Goal: Task Accomplishment & Management: Manage account settings

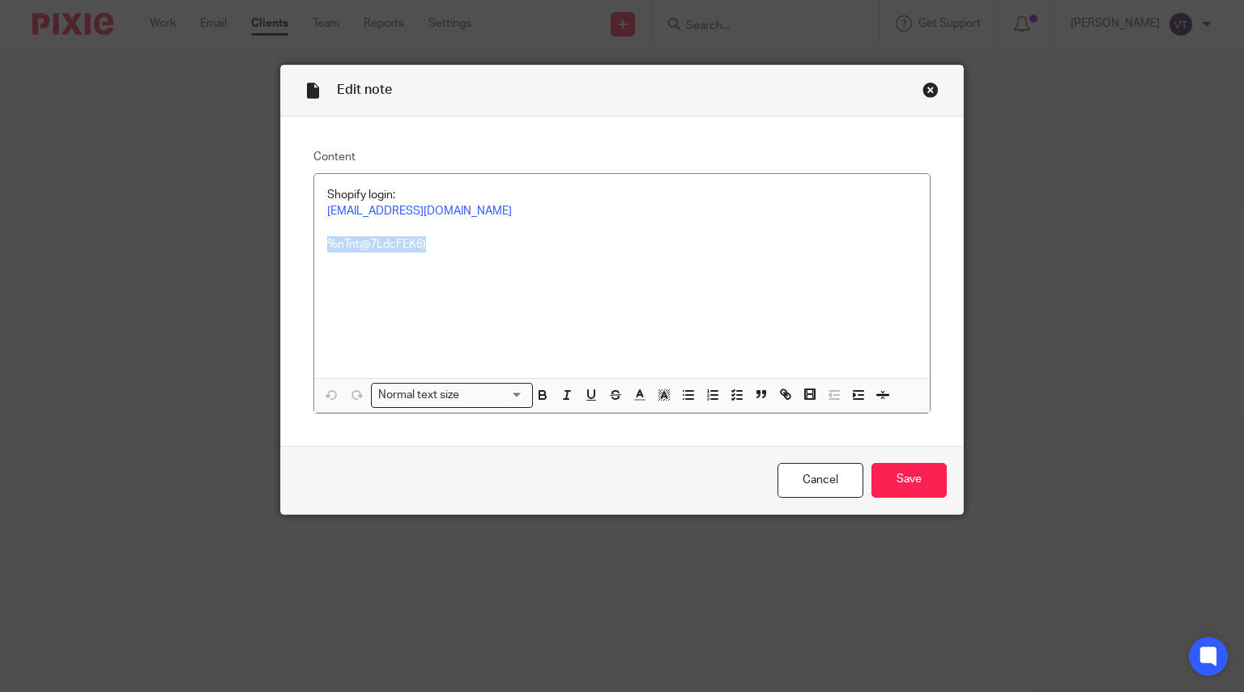
click at [922, 91] on div "Close this dialog window" at bounding box center [930, 90] width 16 height 16
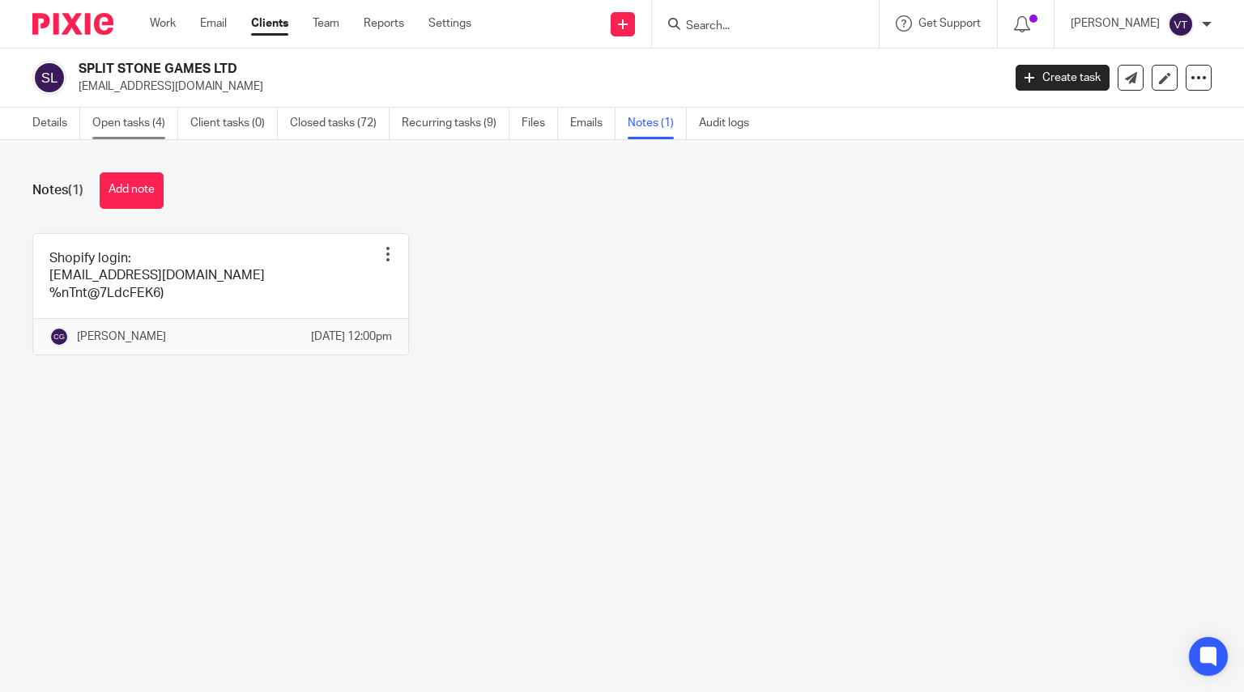
click at [112, 121] on link "Open tasks (4)" at bounding box center [135, 124] width 86 height 32
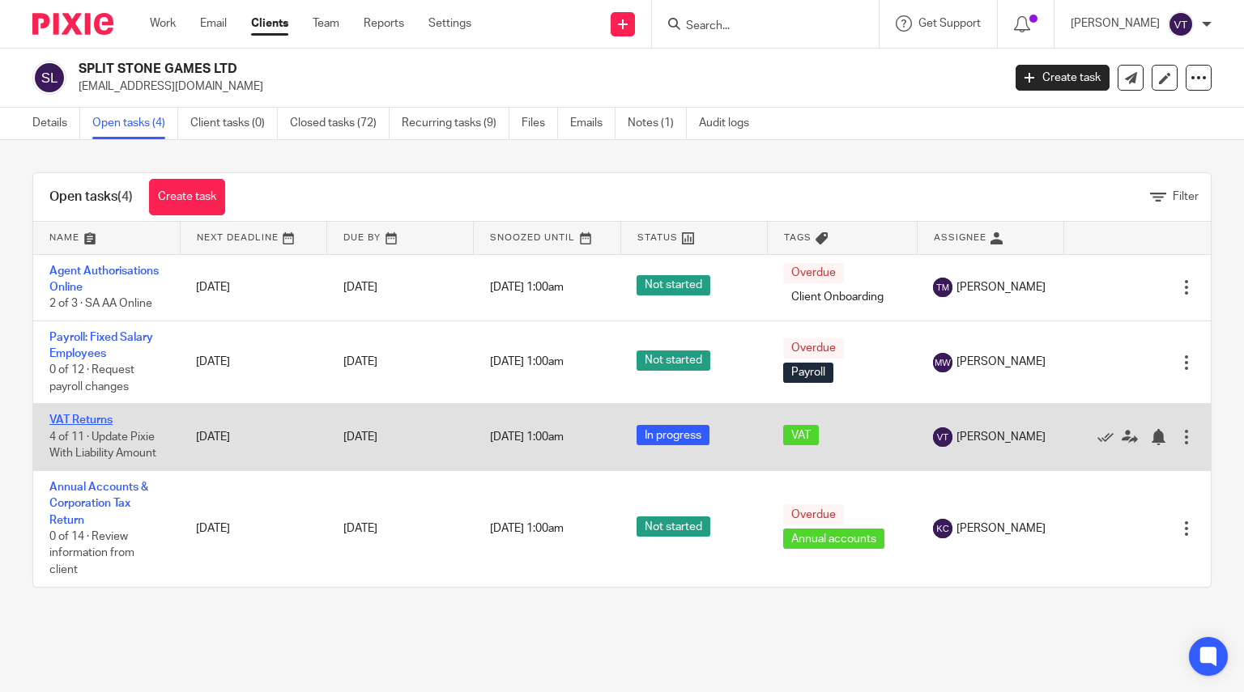
click at [79, 423] on link "VAT Returns" at bounding box center [80, 420] width 63 height 11
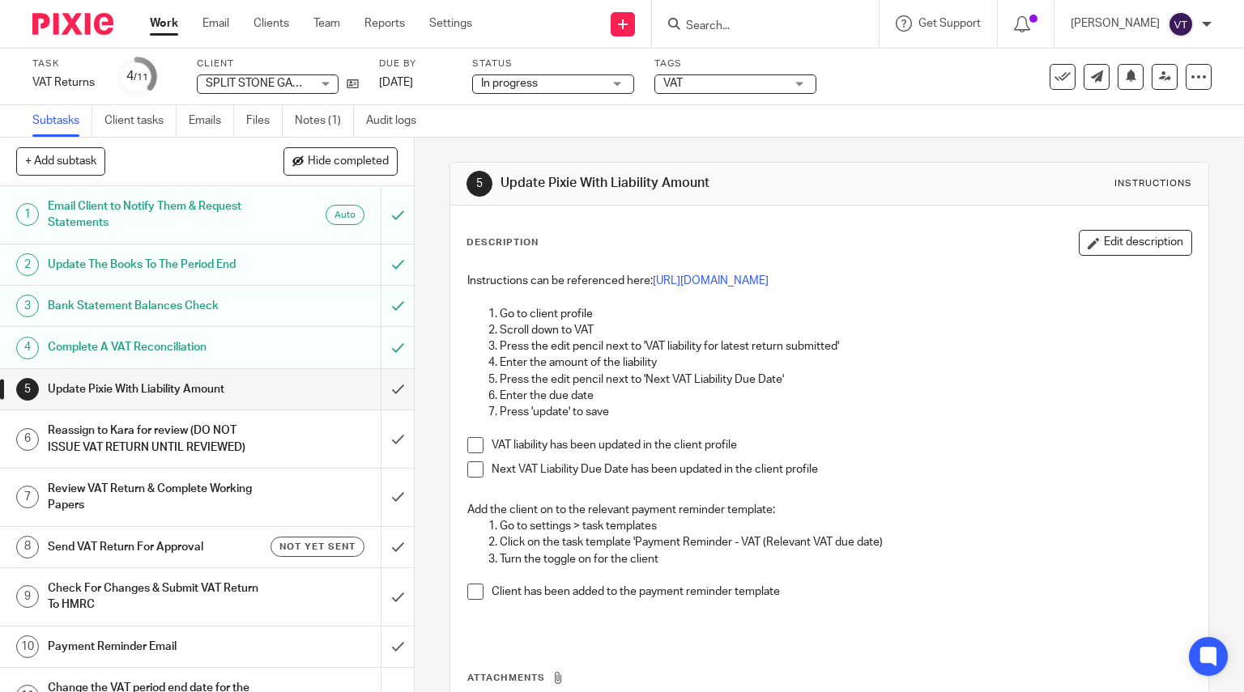
click at [467, 453] on span at bounding box center [475, 445] width 16 height 16
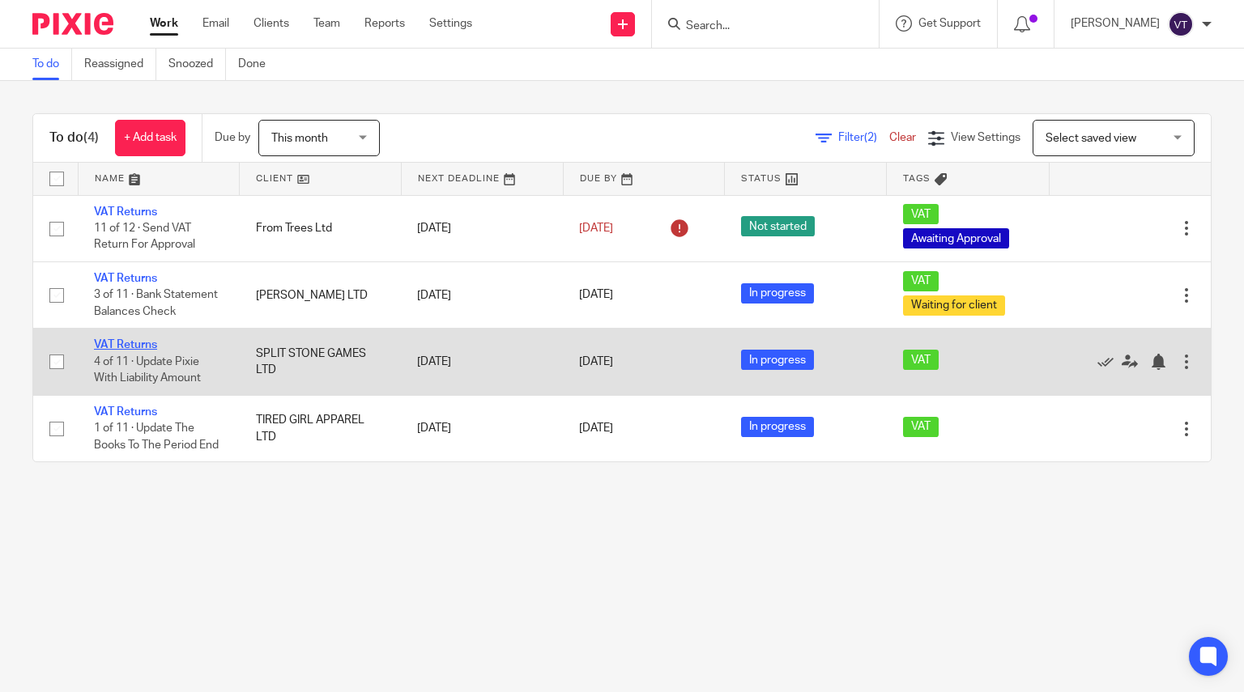
click at [145, 350] on link "VAT Returns" at bounding box center [125, 344] width 63 height 11
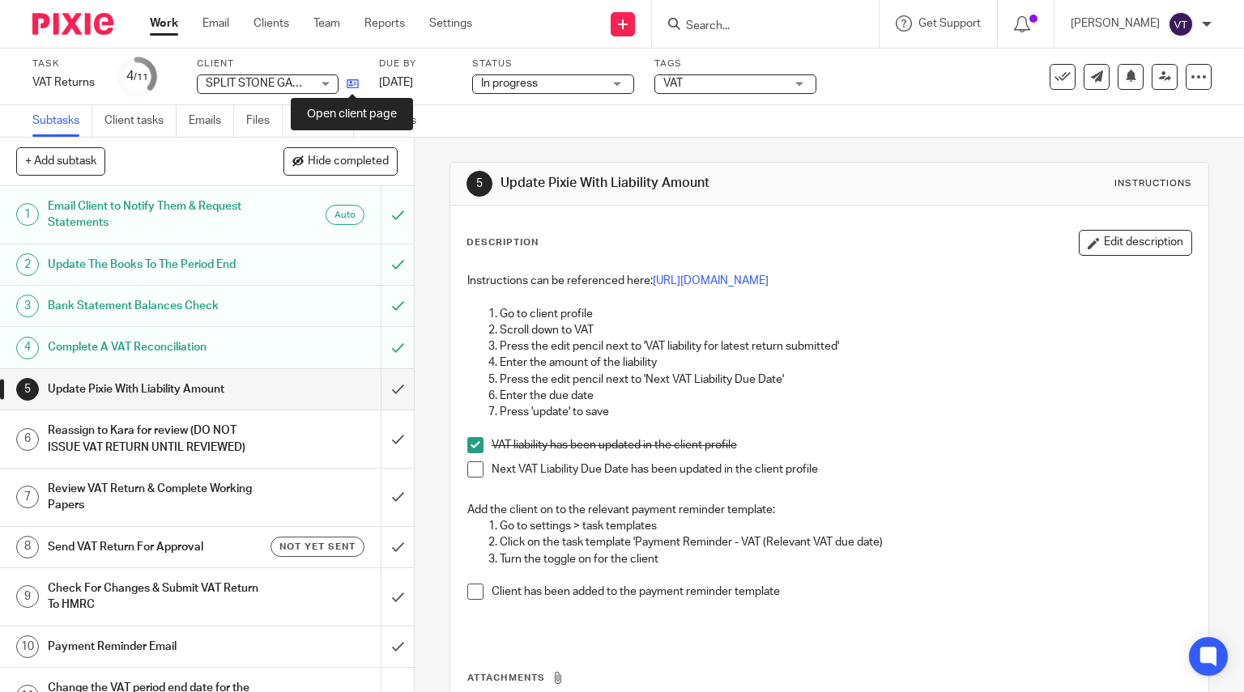
click at [349, 90] on icon at bounding box center [353, 84] width 12 height 12
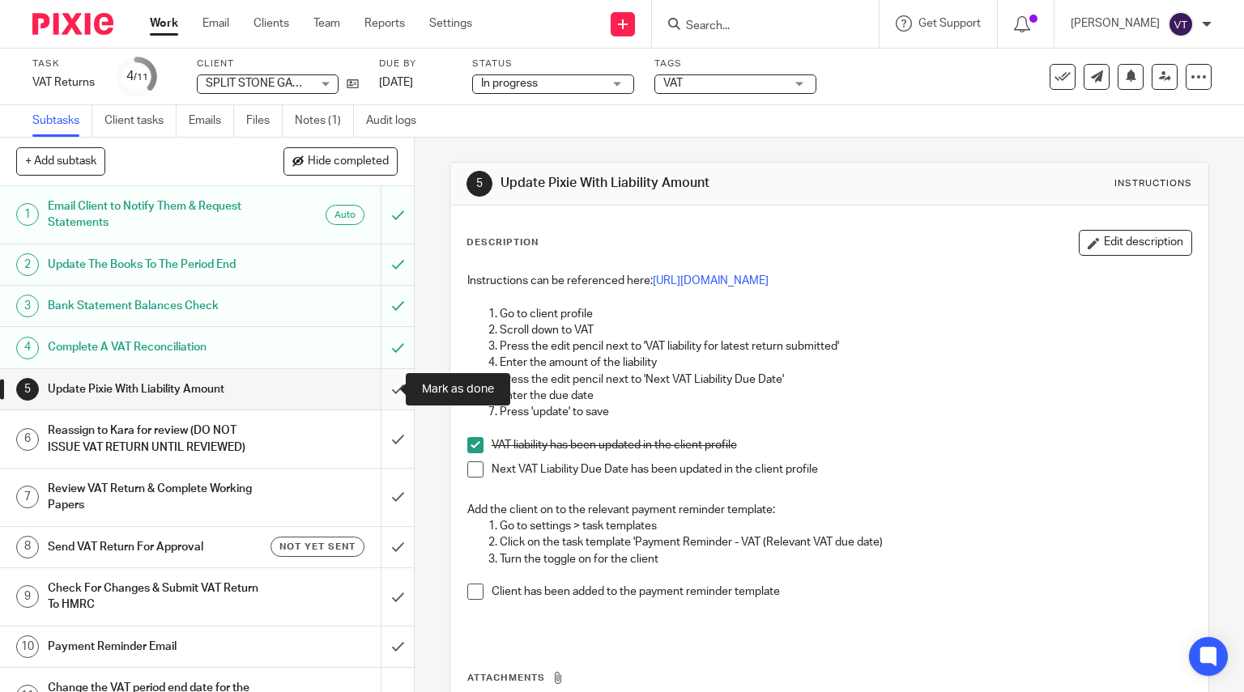
click at [379, 390] on input "submit" at bounding box center [207, 389] width 414 height 40
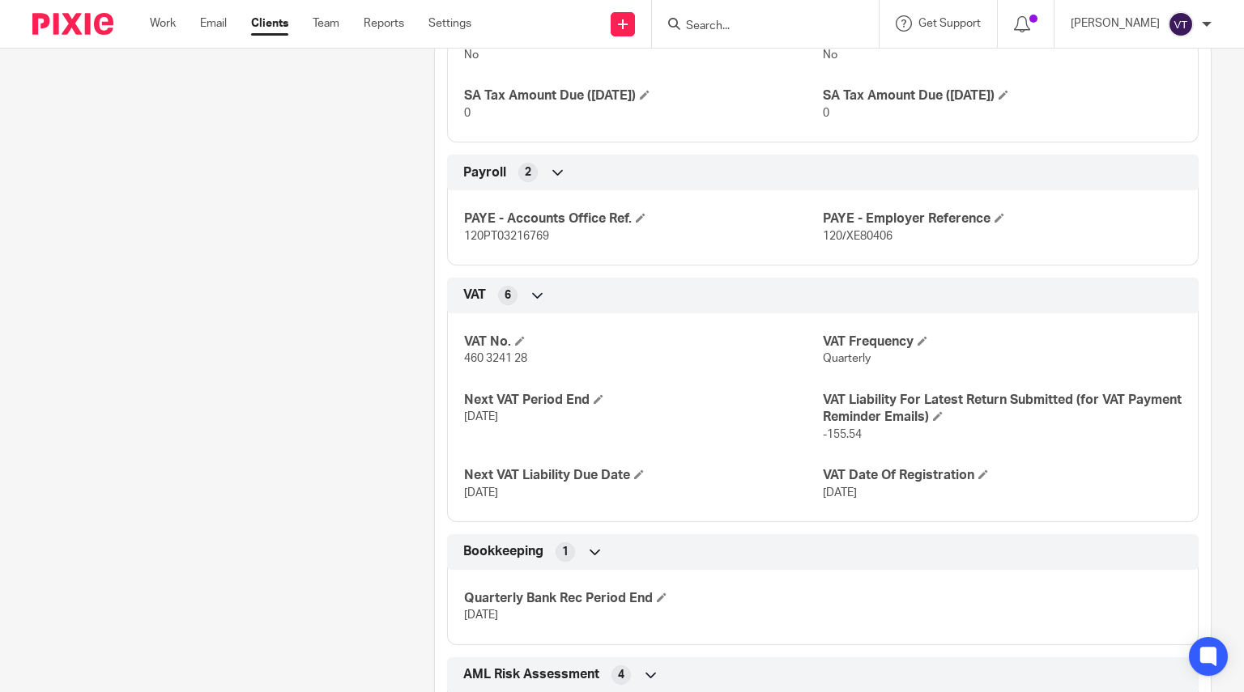
scroll to position [1377, 0]
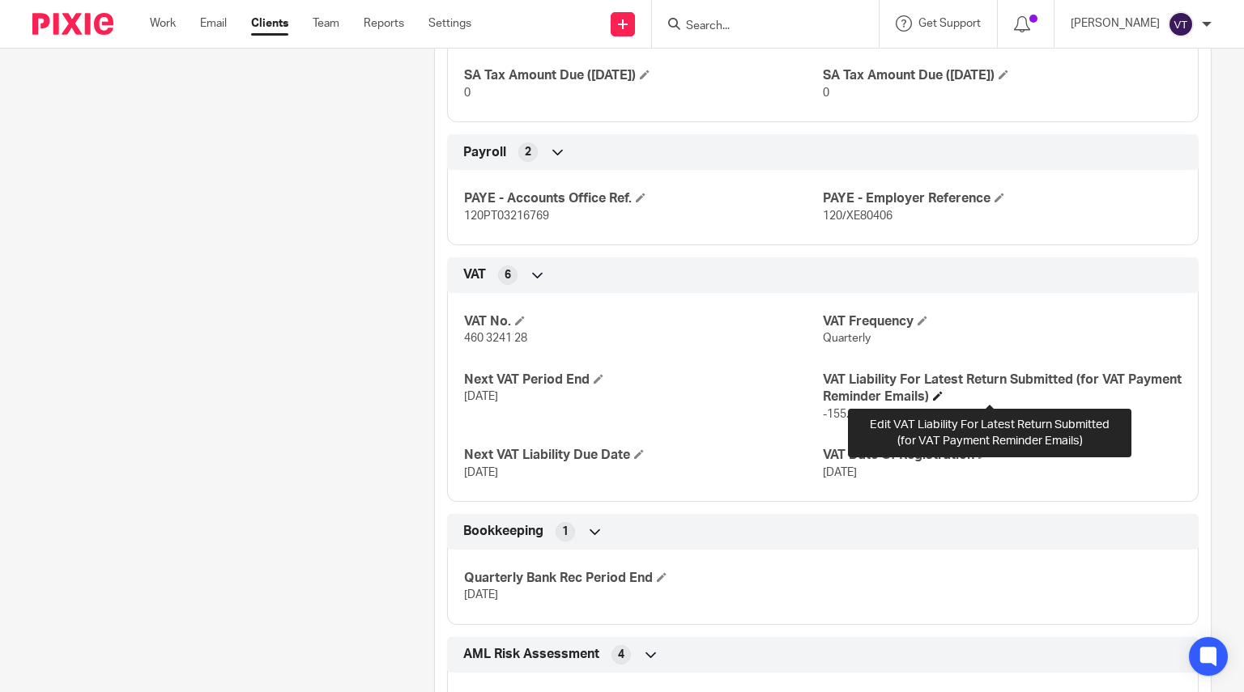
click at [943, 394] on span at bounding box center [938, 396] width 10 height 10
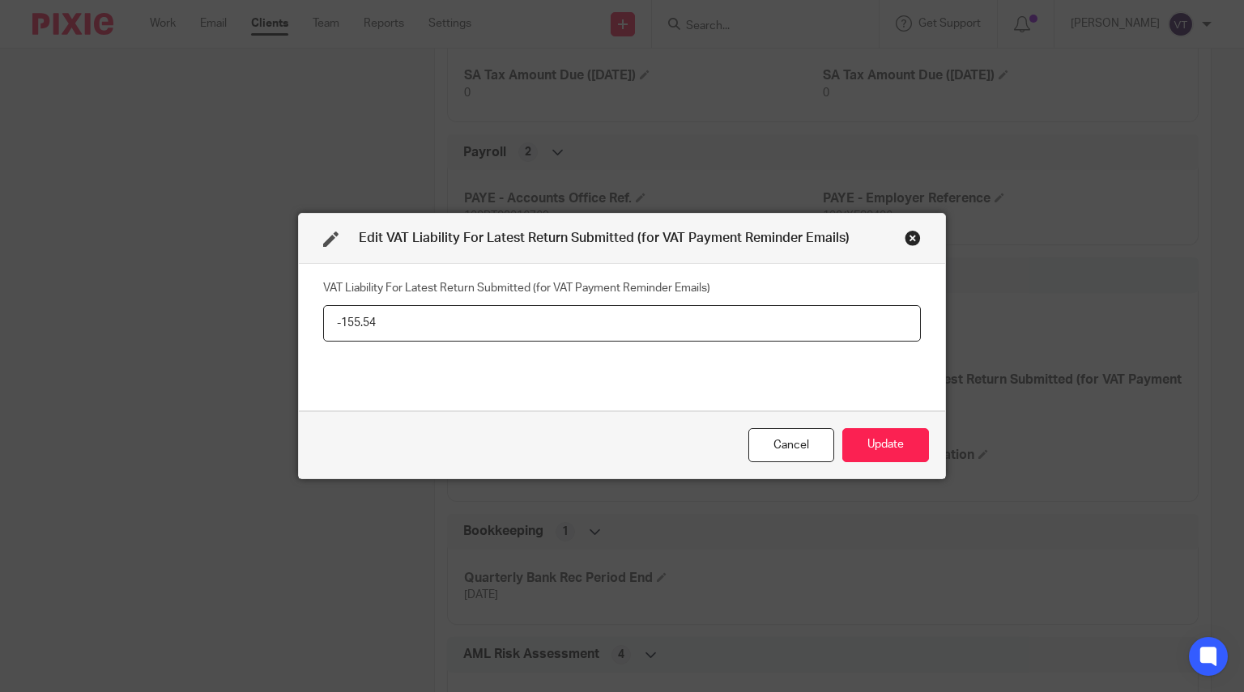
drag, startPoint x: 398, startPoint y: 330, endPoint x: 279, endPoint y: 329, distance: 119.1
click at [279, 329] on div "Edit VAT Liability For Latest Return Submitted (for VAT Payment Reminder Emails…" at bounding box center [622, 346] width 1244 height 692
type input "0"
click at [876, 446] on button "Update" at bounding box center [885, 445] width 87 height 35
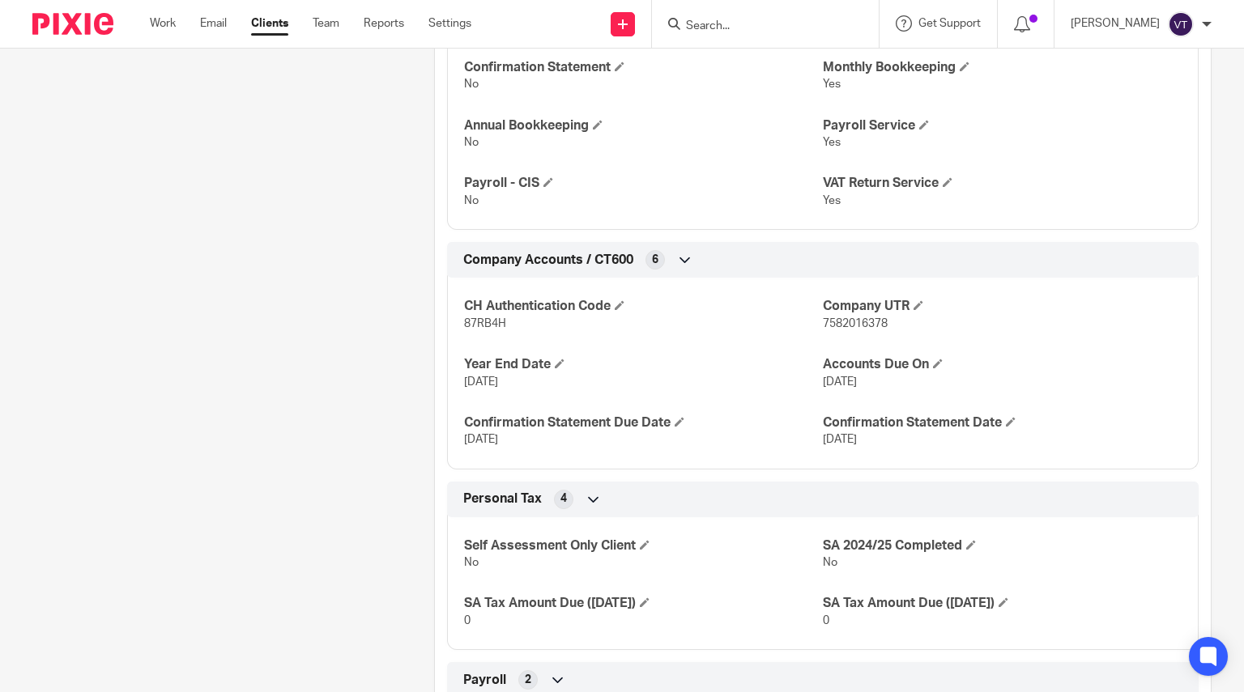
scroll to position [810, 0]
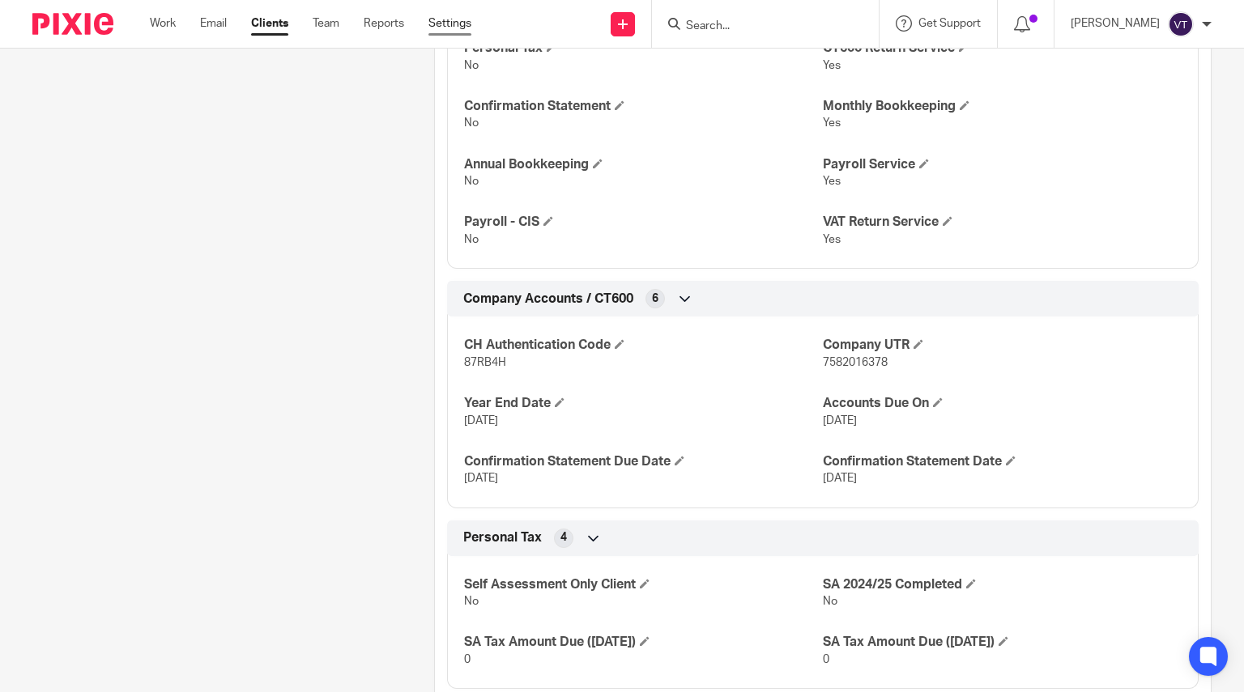
click at [451, 25] on link "Settings" at bounding box center [449, 23] width 43 height 16
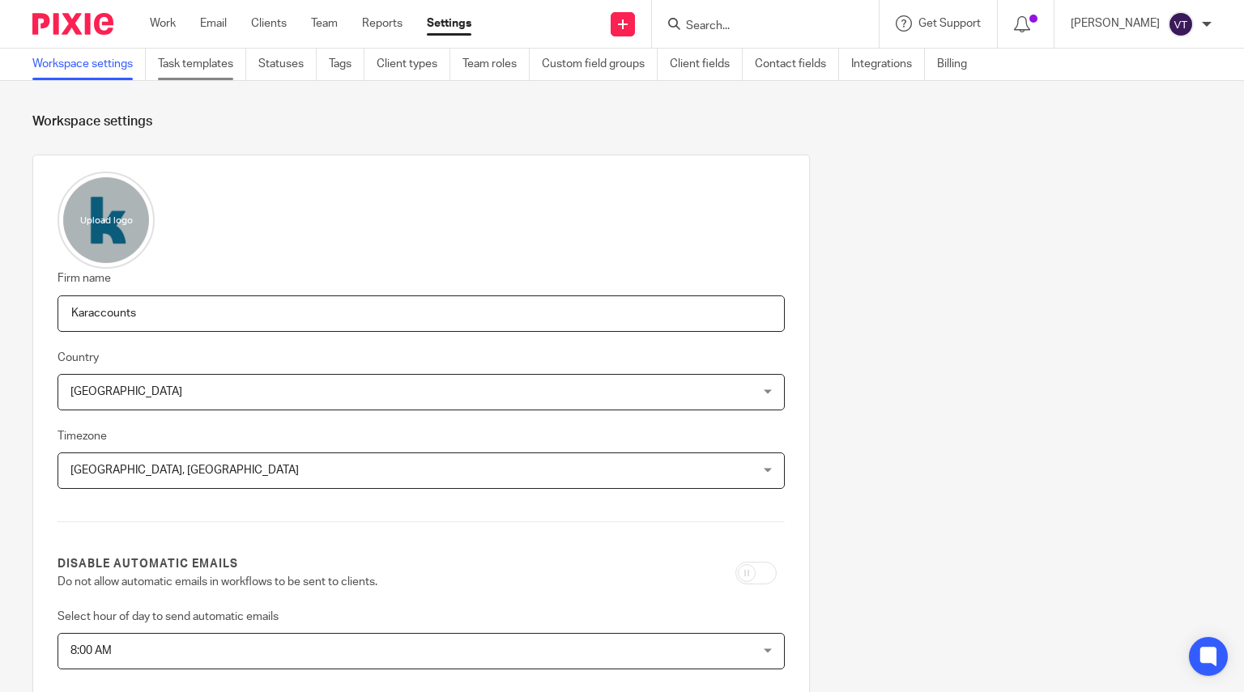
click at [198, 71] on link "Task templates" at bounding box center [202, 65] width 88 height 32
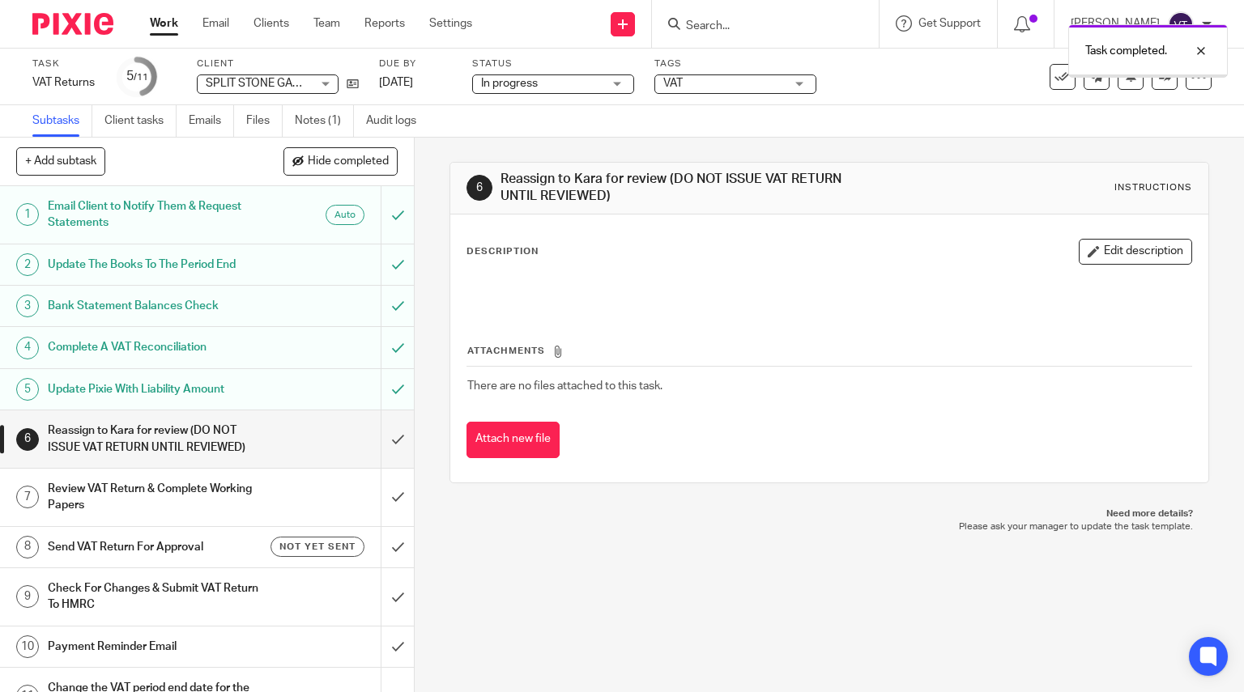
click at [283, 349] on div "Complete A VAT Reconciliation" at bounding box center [206, 347] width 317 height 24
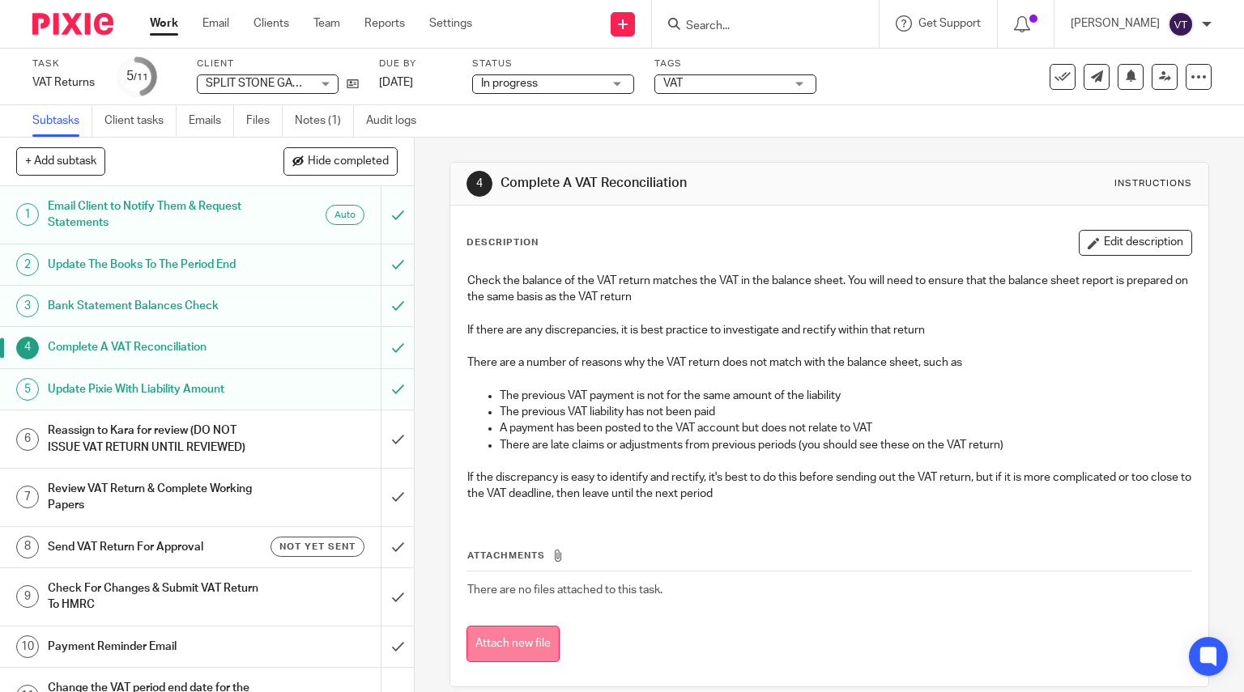
click at [517, 647] on button "Attach new file" at bounding box center [512, 644] width 93 height 36
click at [256, 437] on div "Reassign to Kara for review (DO NOT ISSUE VAT RETURN UNTIL REVIEWED)" at bounding box center [206, 439] width 317 height 41
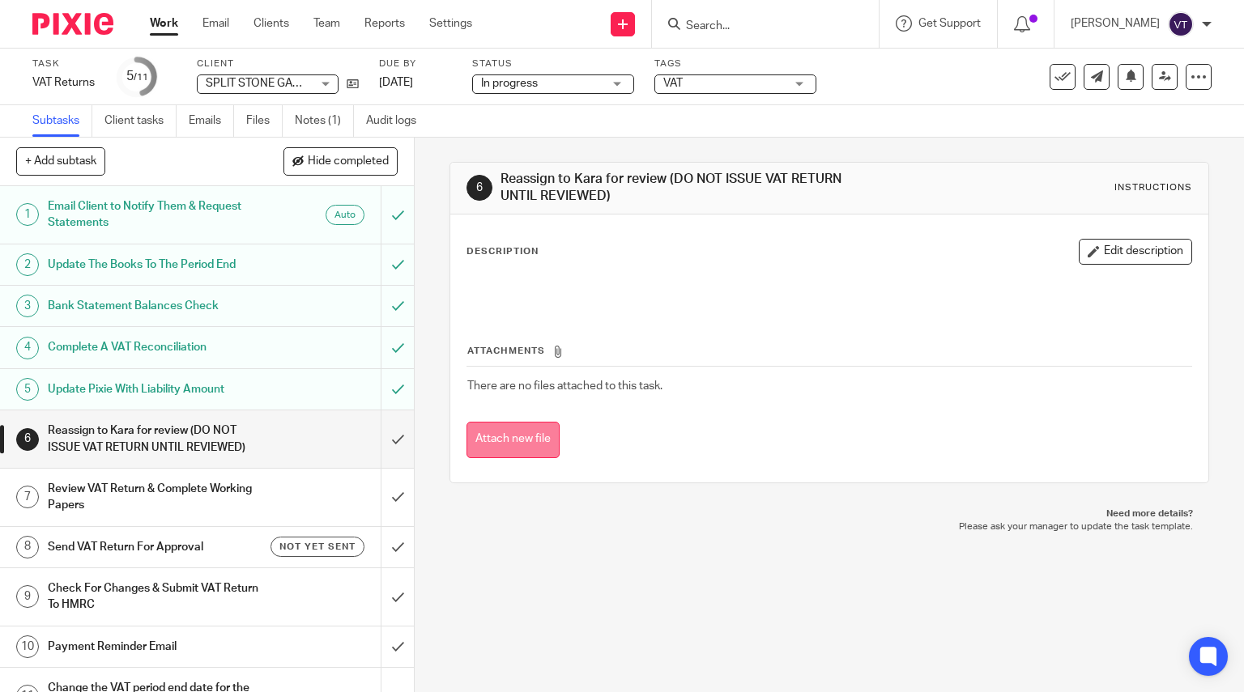
click at [501, 441] on button "Attach new file" at bounding box center [512, 440] width 93 height 36
click at [197, 344] on h1 "Complete A VAT Reconciliation" at bounding box center [153, 347] width 211 height 24
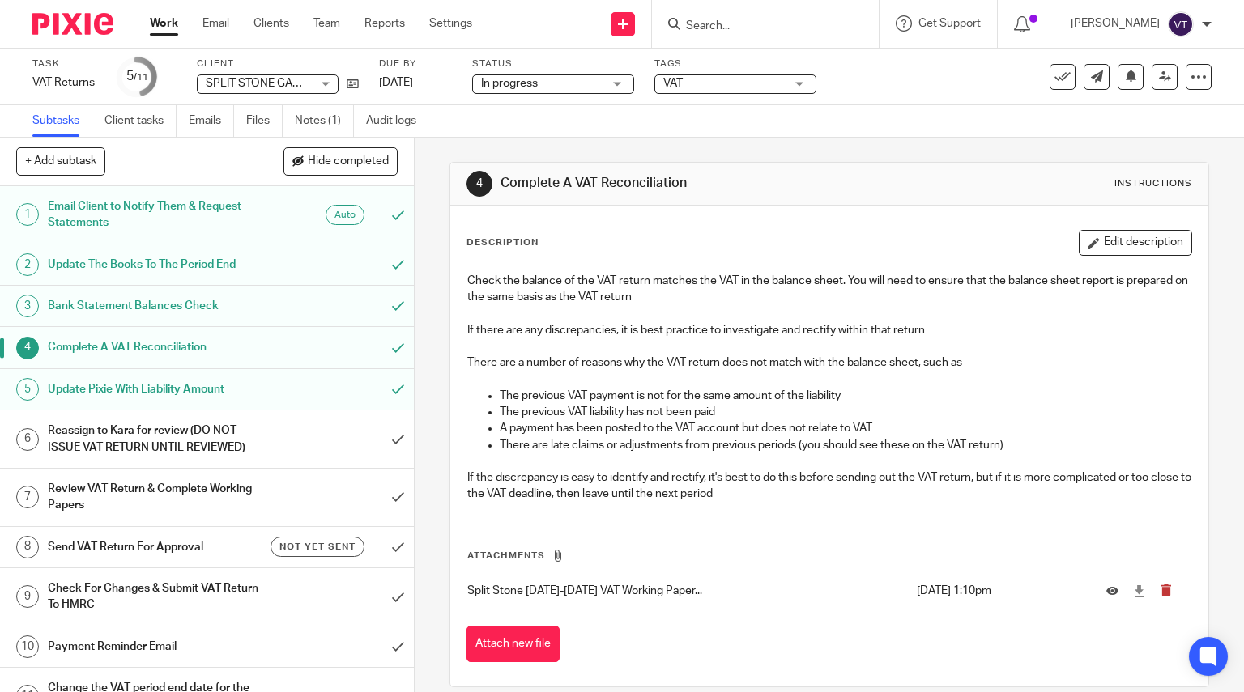
click at [1160, 597] on button "submit" at bounding box center [1172, 591] width 24 height 13
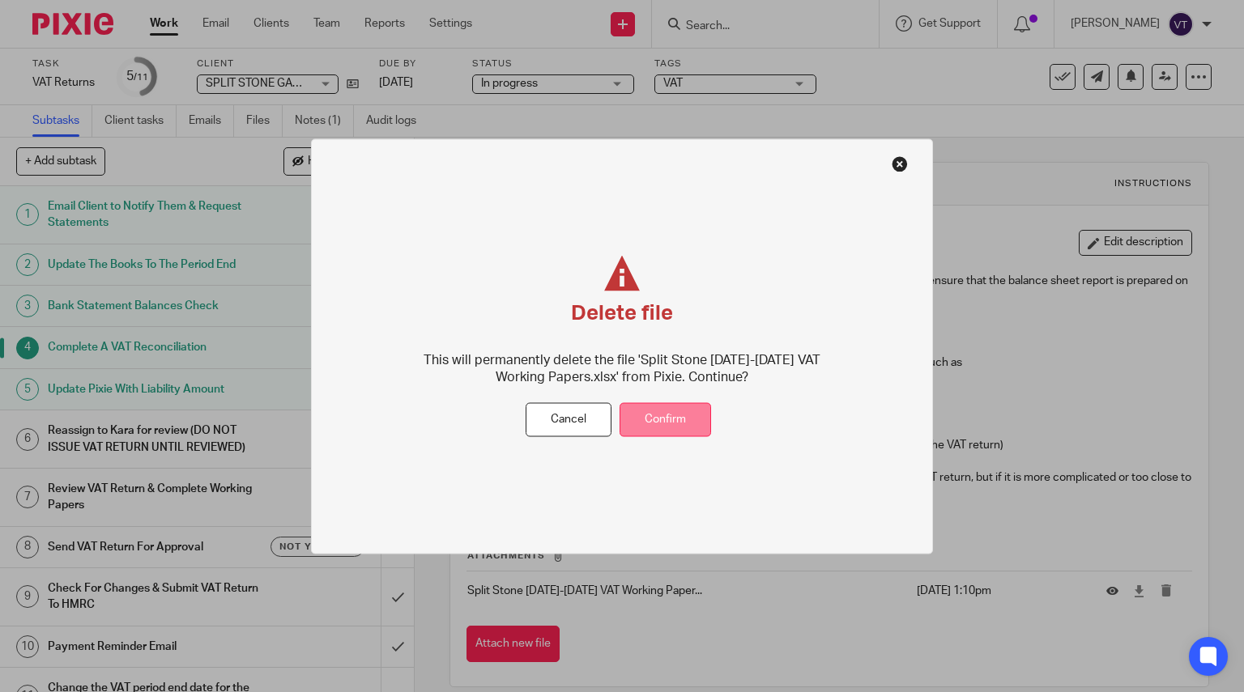
click at [667, 427] on button "Confirm" at bounding box center [665, 419] width 92 height 35
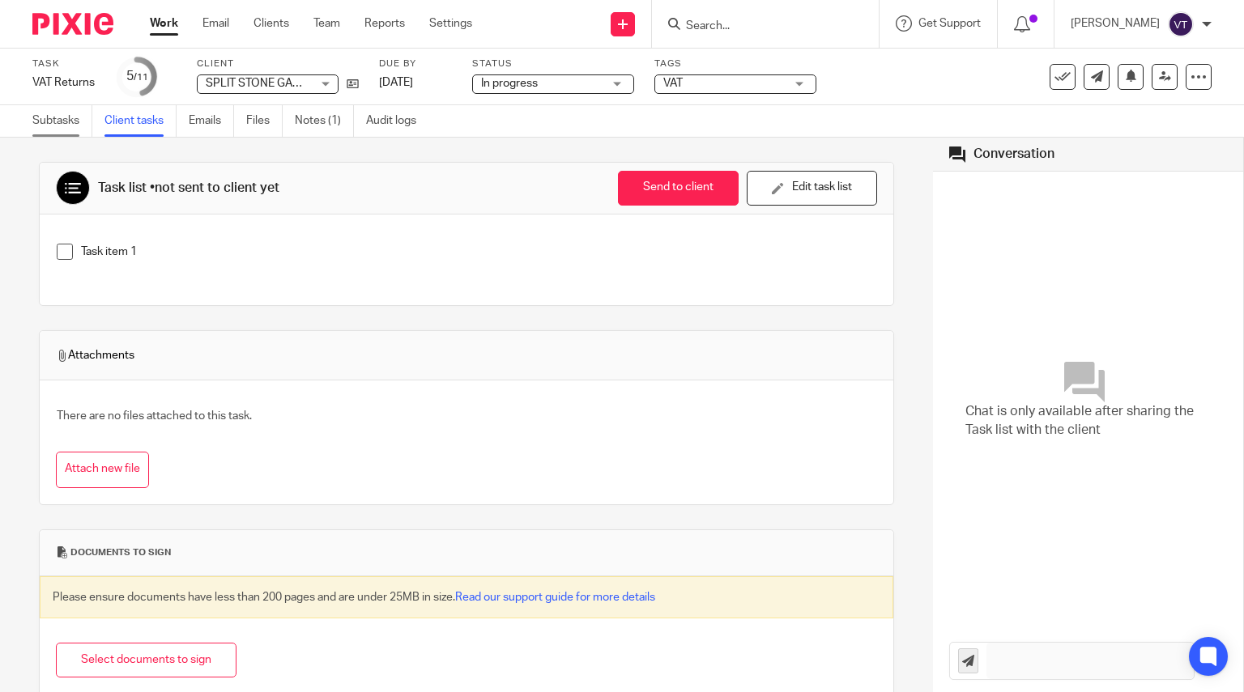
click at [70, 130] on link "Subtasks" at bounding box center [62, 121] width 60 height 32
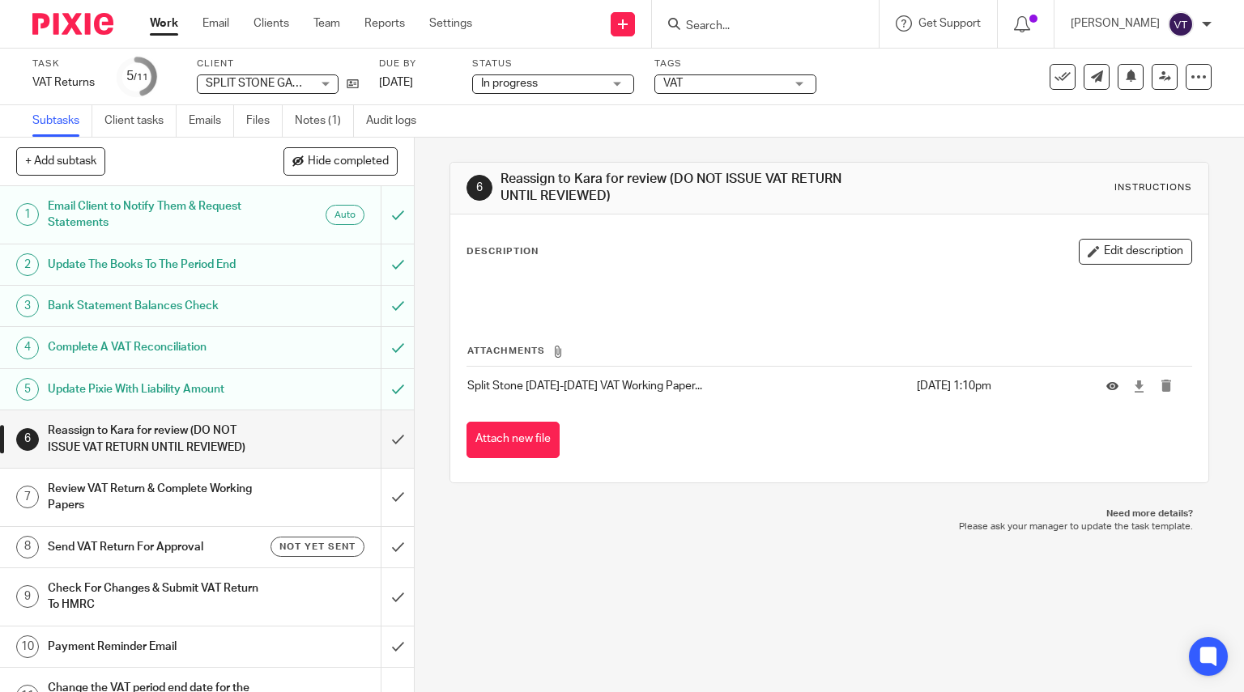
click at [293, 354] on div "Complete A VAT Reconciliation" at bounding box center [206, 347] width 317 height 24
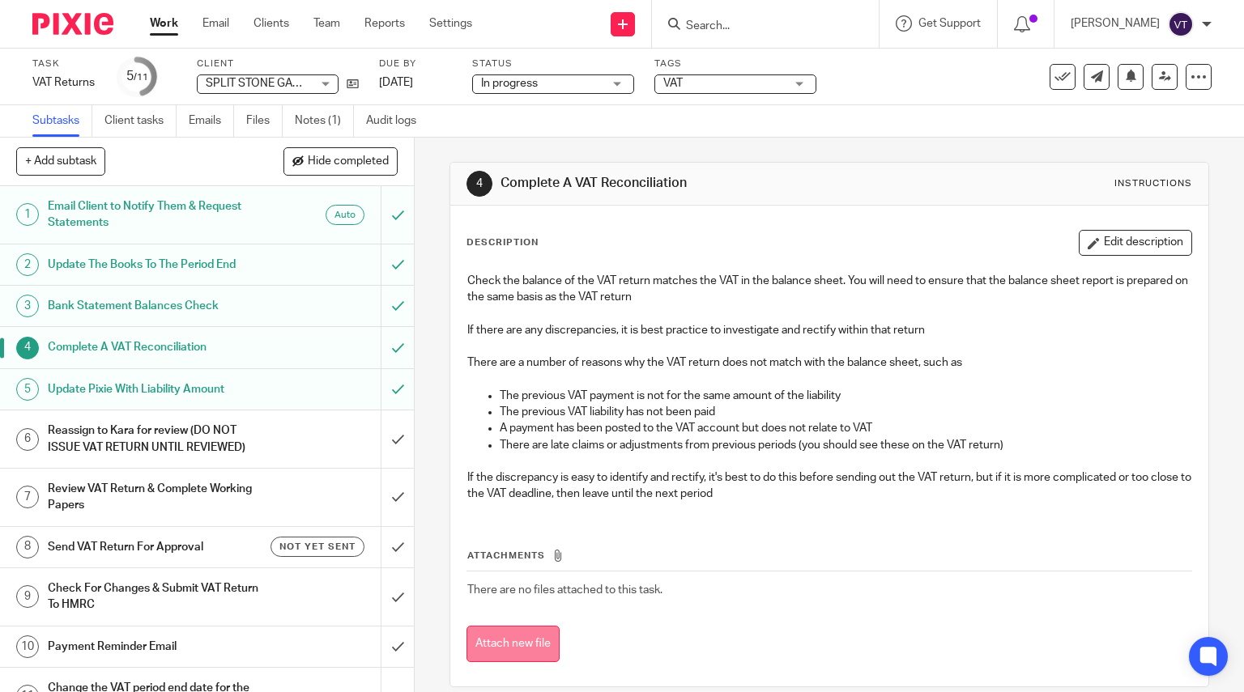
click at [516, 641] on button "Attach new file" at bounding box center [512, 644] width 93 height 36
click at [215, 441] on h1 "Reassign to Kara for review (DO NOT ISSUE VAT RETURN UNTIL REVIEWED)" at bounding box center [153, 439] width 211 height 41
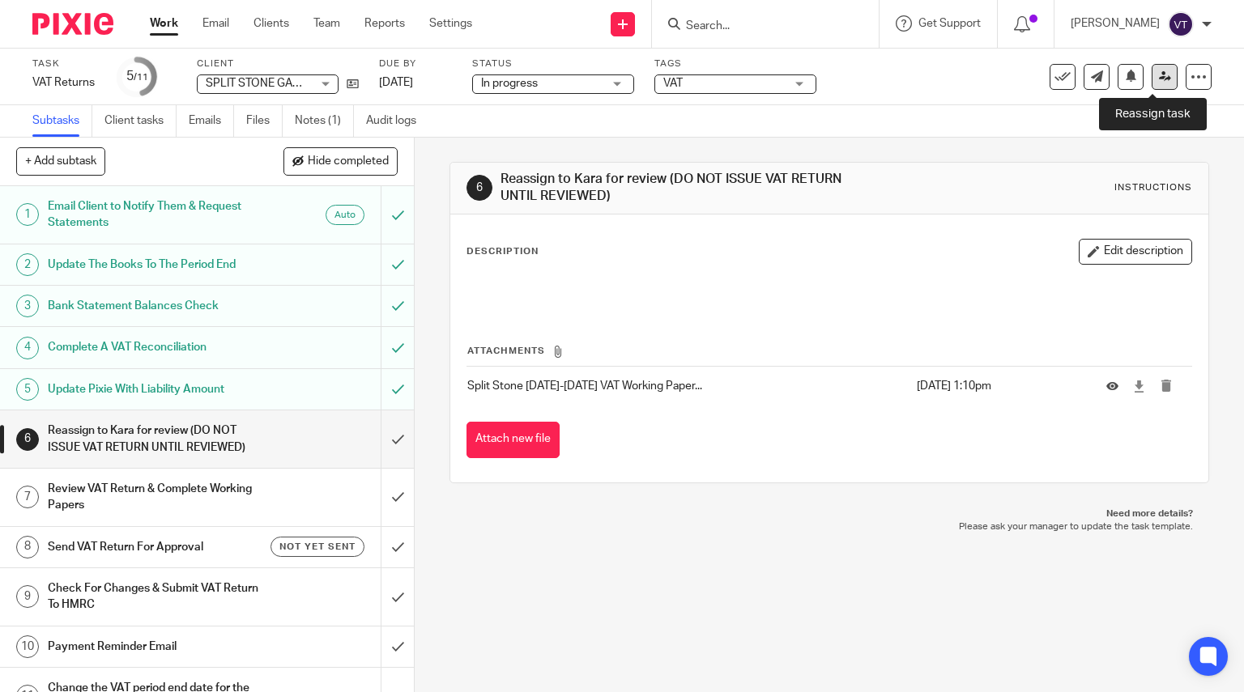
click at [1159, 73] on icon at bounding box center [1165, 76] width 12 height 12
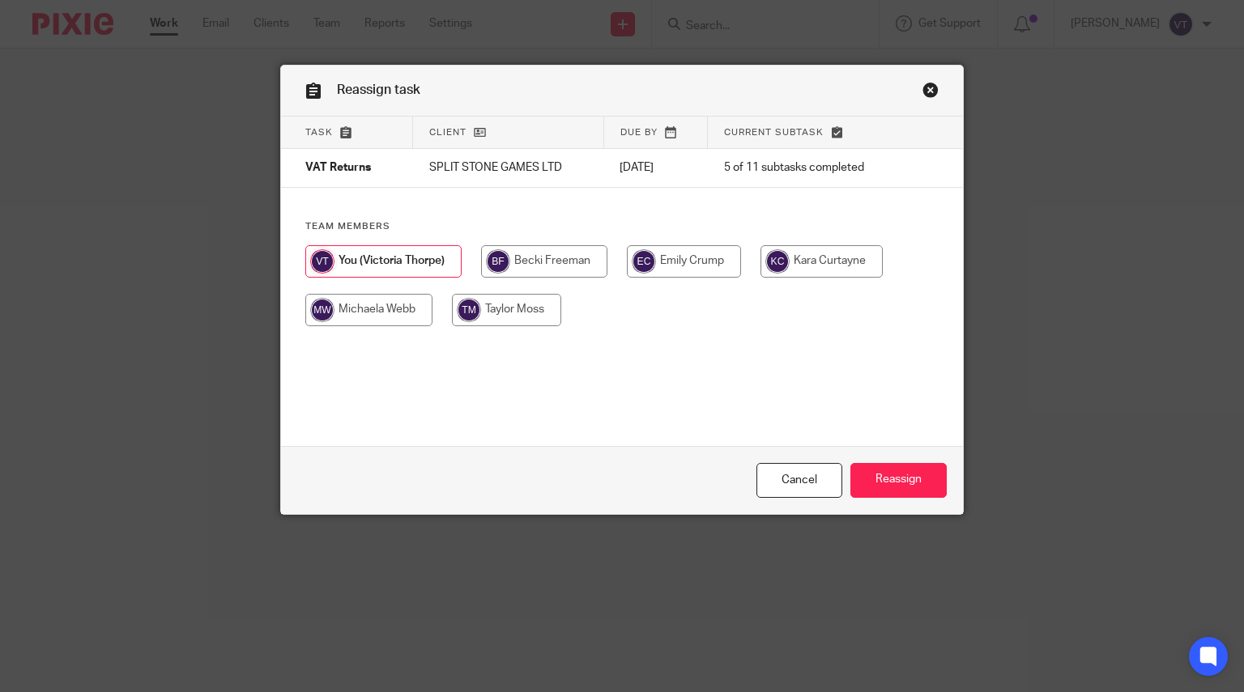
click at [775, 259] on input "radio" at bounding box center [821, 261] width 122 height 32
radio input "true"
click at [897, 490] on input "Reassign" at bounding box center [898, 480] width 96 height 35
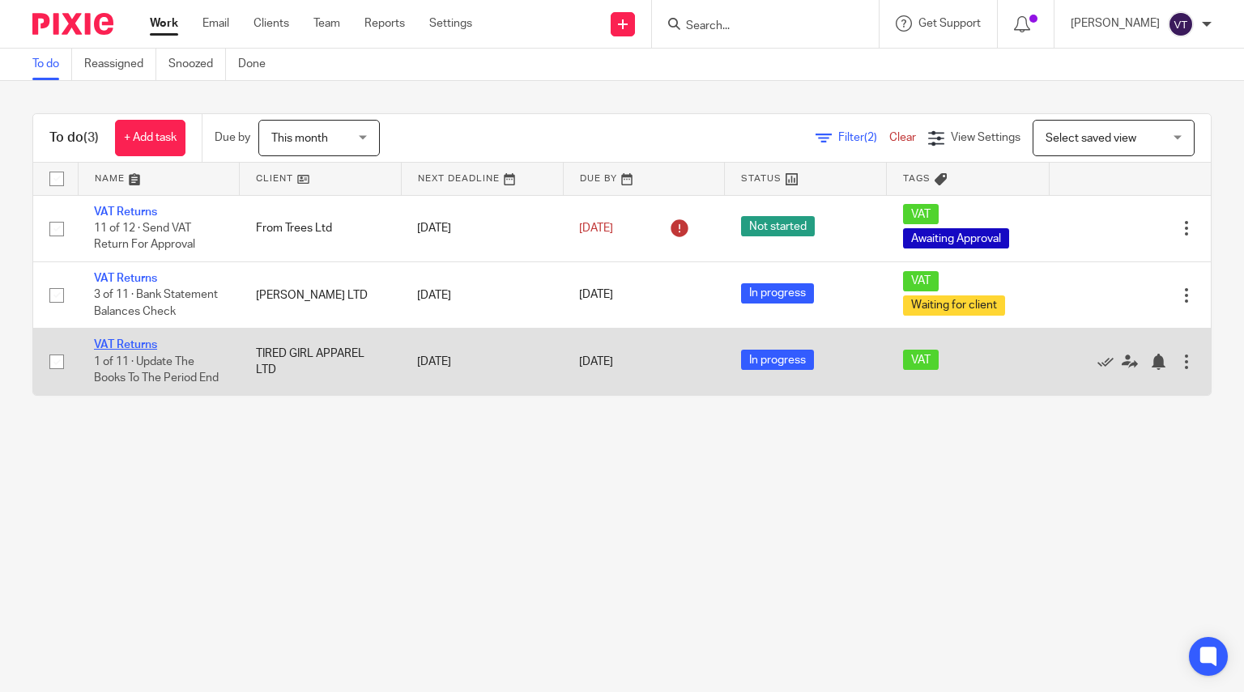
click at [119, 341] on link "VAT Returns" at bounding box center [125, 344] width 63 height 11
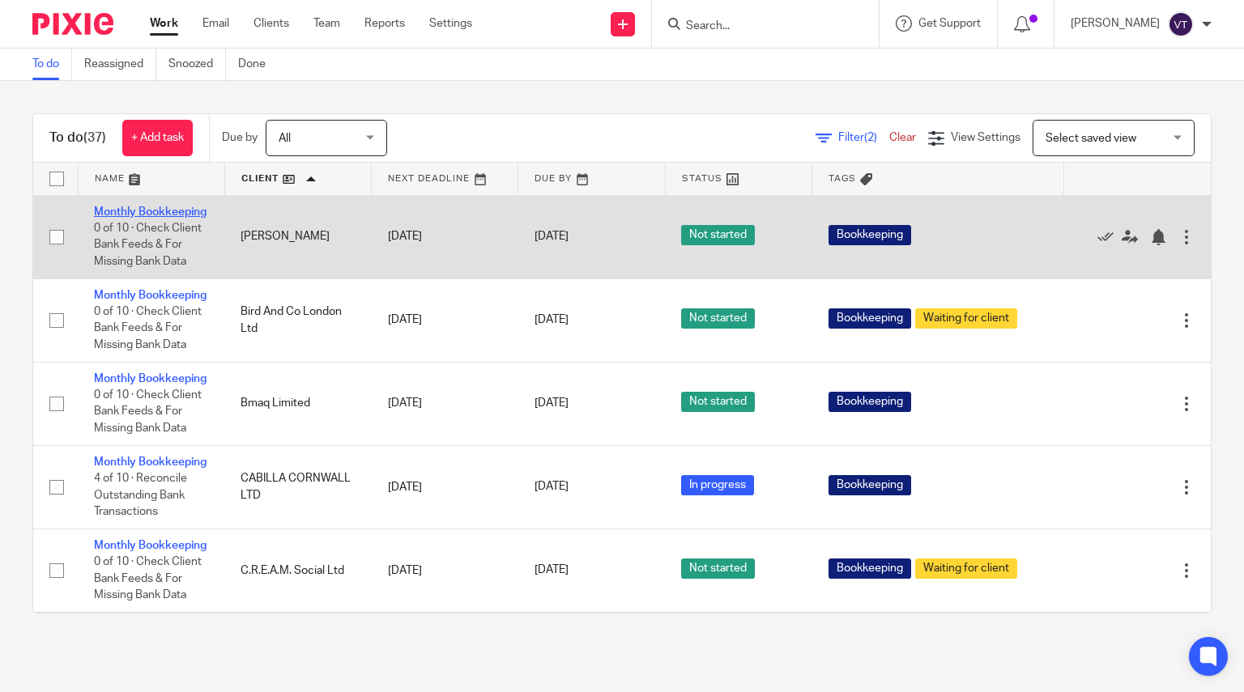
click at [109, 218] on link "Monthly Bookkeeping" at bounding box center [150, 211] width 113 height 11
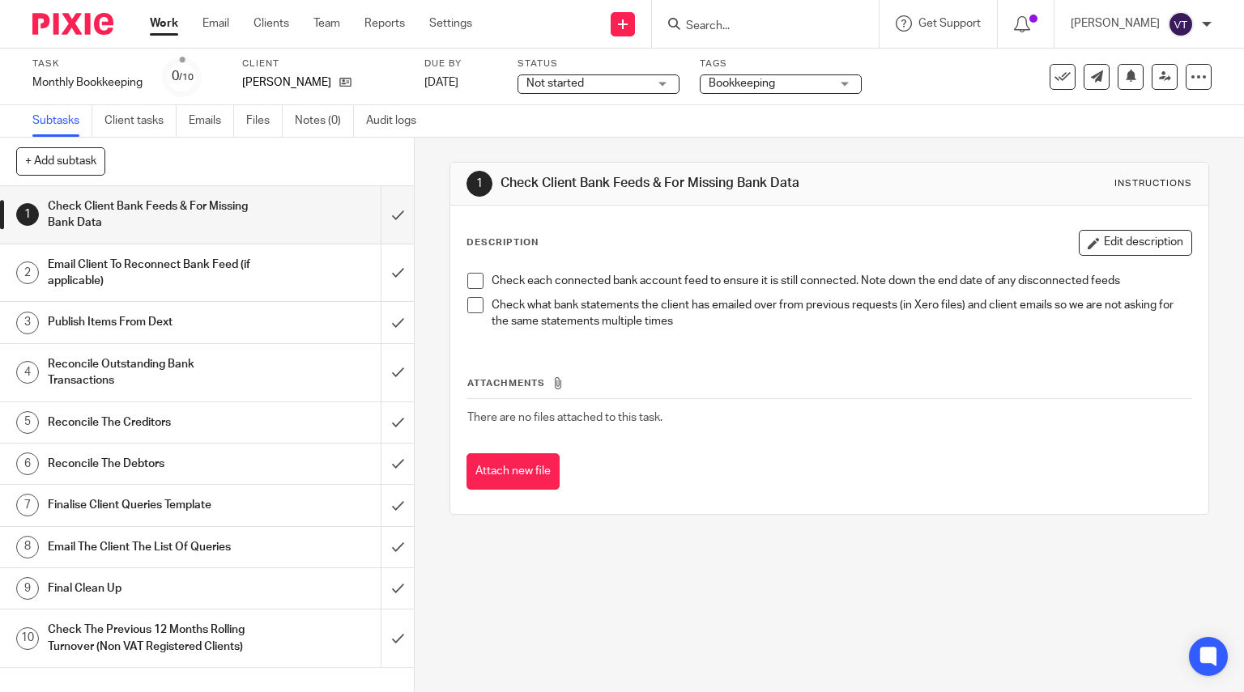
click at [645, 92] on span "Not started" at bounding box center [586, 83] width 121 height 17
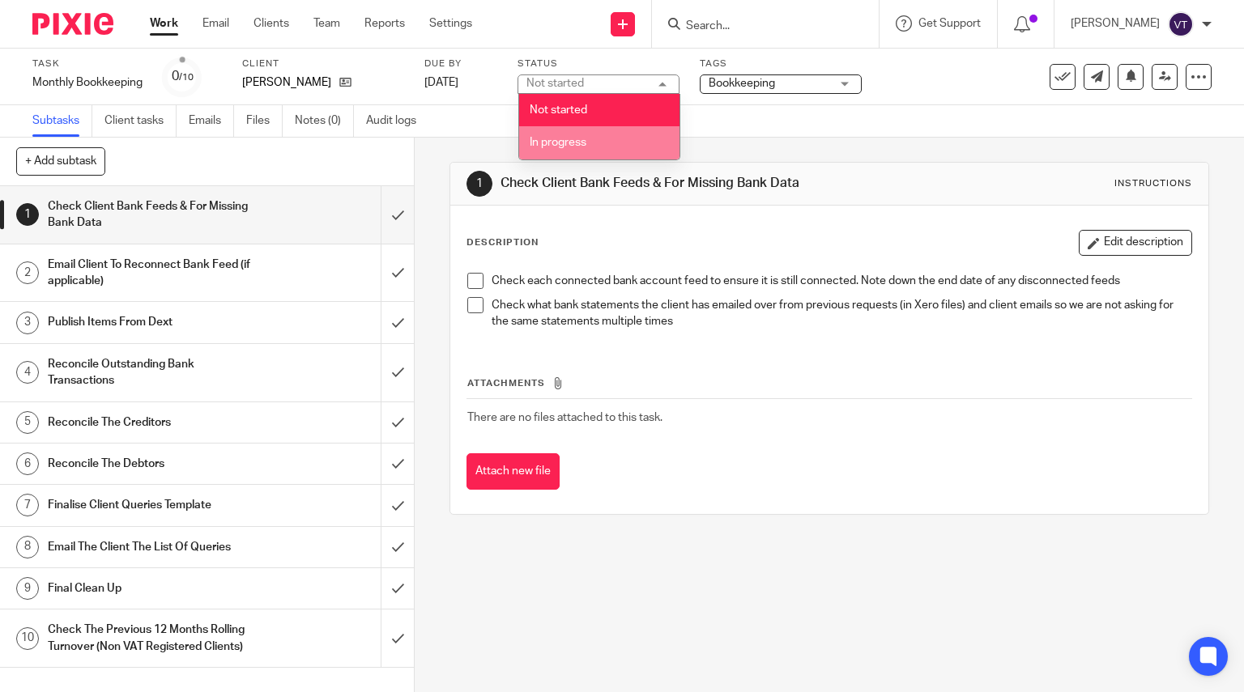
click at [628, 138] on li "In progress" at bounding box center [599, 142] width 160 height 33
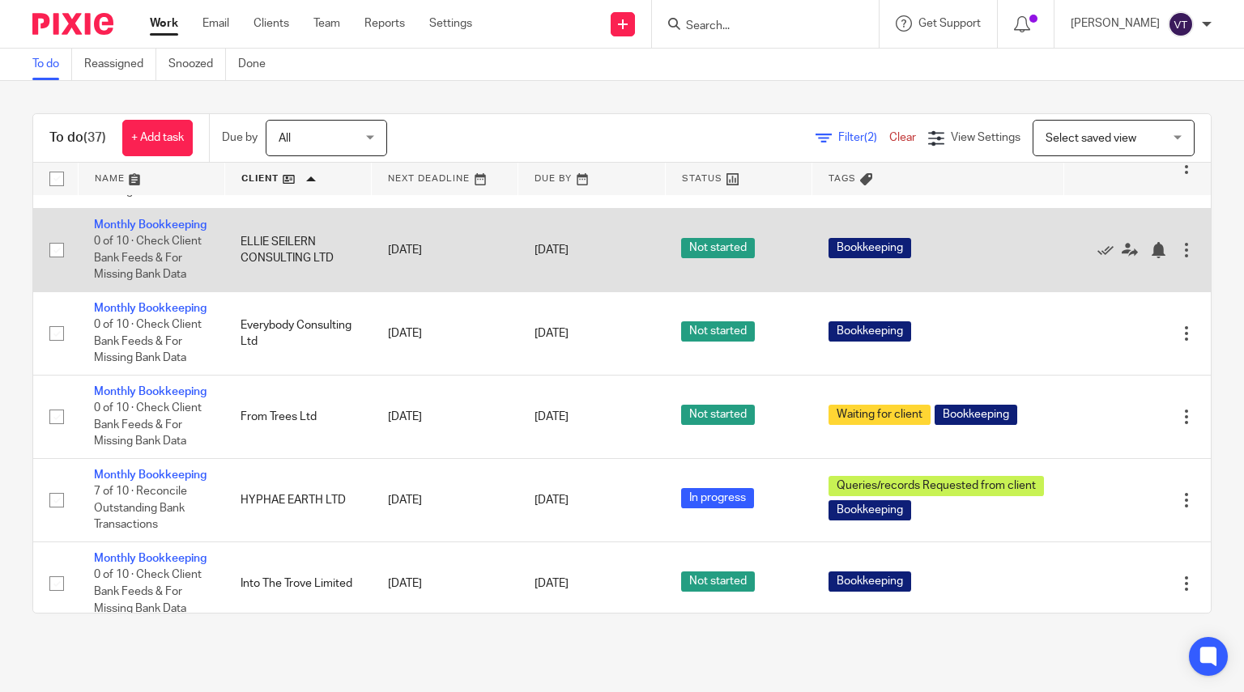
scroll to position [648, 0]
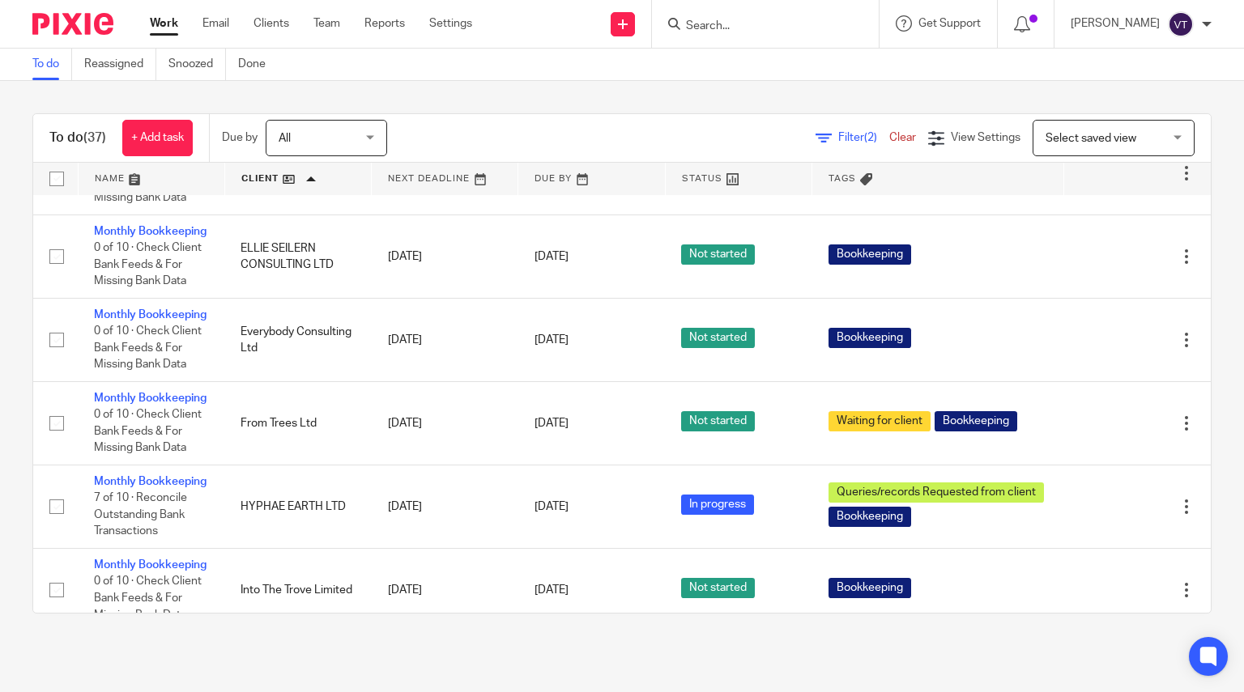
click at [462, 172] on link at bounding box center [445, 179] width 146 height 32
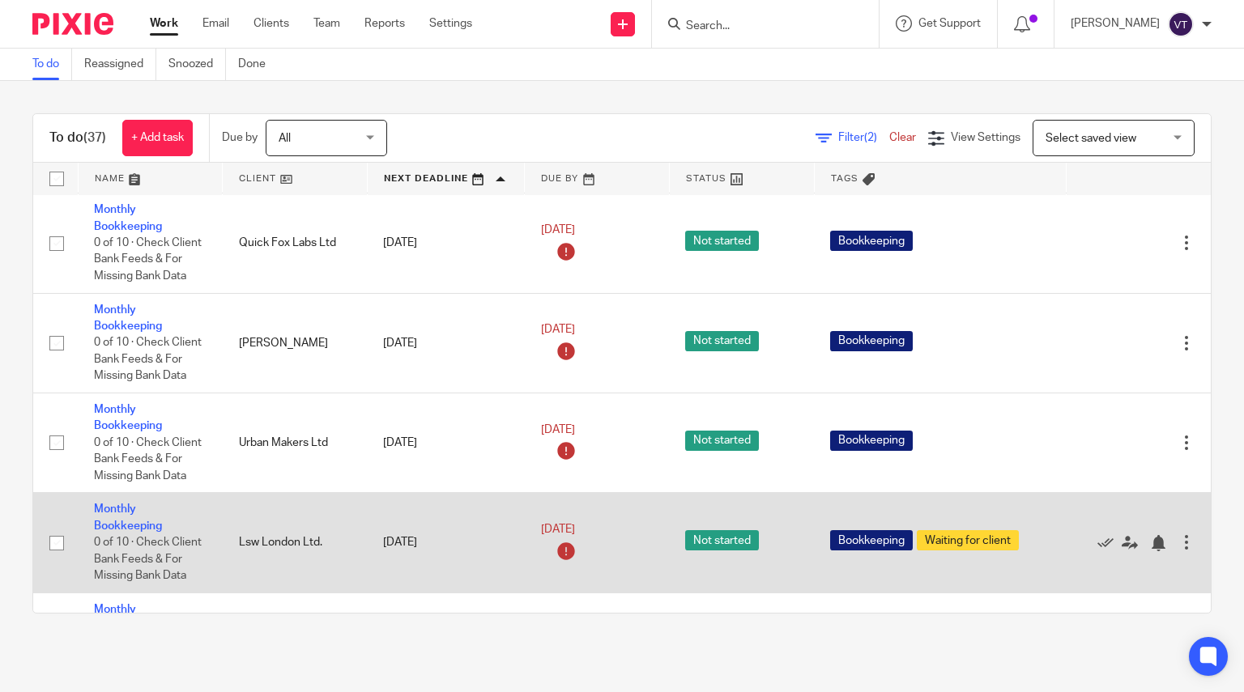
scroll to position [162, 0]
